Goal: Navigation & Orientation: Find specific page/section

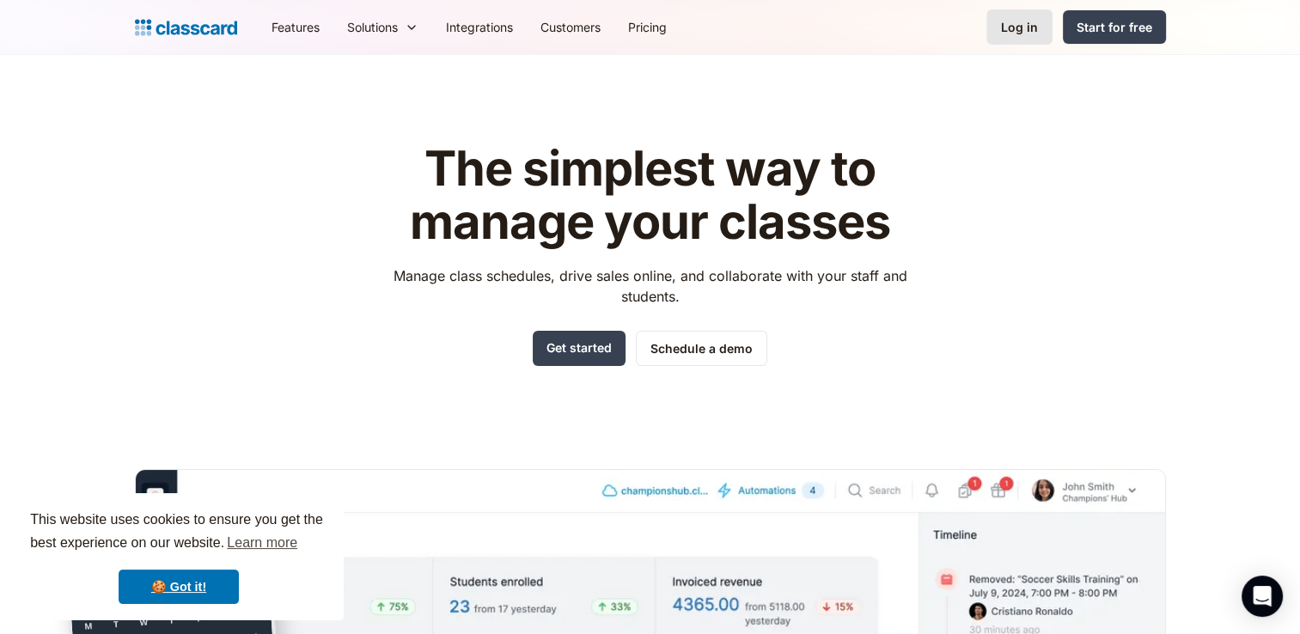
click at [1034, 34] on div "Log in" at bounding box center [1019, 27] width 37 height 18
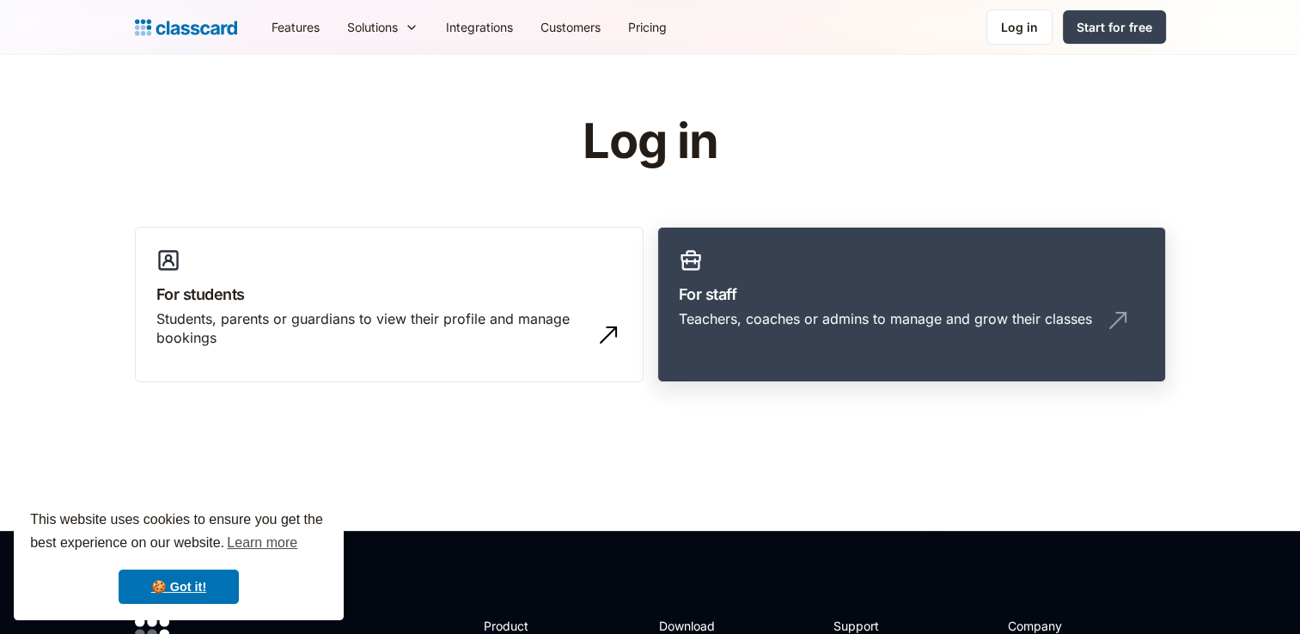
click at [851, 295] on h3 "For staff" at bounding box center [912, 294] width 466 height 23
